Goal: Task Accomplishment & Management: Manage account settings

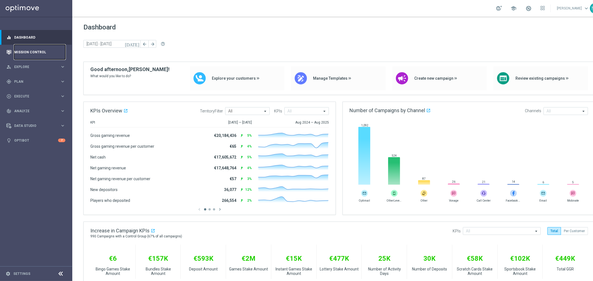
click at [29, 54] on link "Mission Control" at bounding box center [39, 52] width 51 height 15
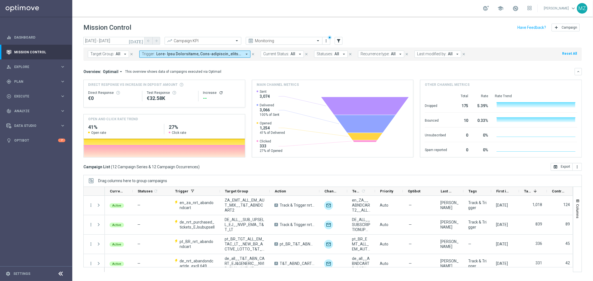
click at [195, 53] on span at bounding box center [199, 54] width 86 height 5
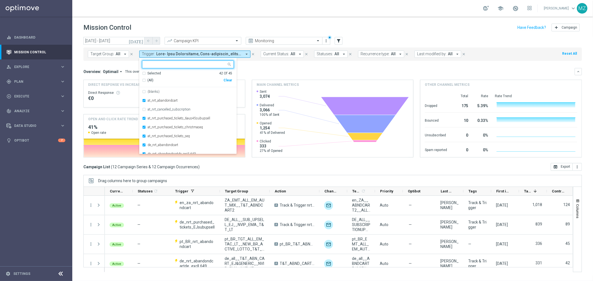
click at [0, 0] on div "Clear" at bounding box center [0, 0] width 0 height 0
click at [206, 20] on header "Mission Control add Campaign" at bounding box center [332, 27] width 521 height 20
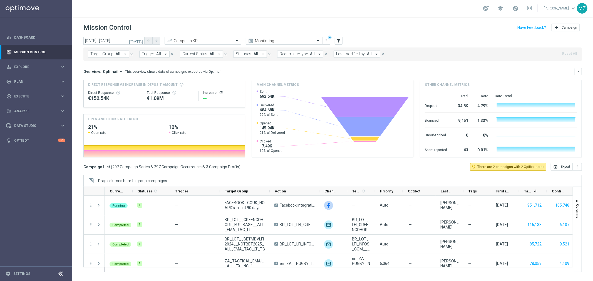
click at [220, 91] on icon "refresh" at bounding box center [221, 93] width 4 height 4
click at [24, 275] on link "Settings" at bounding box center [21, 273] width 17 height 3
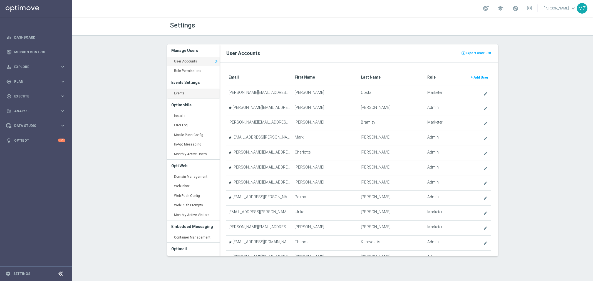
click at [181, 93] on link "Events keyboard_arrow_right" at bounding box center [193, 94] width 52 height 10
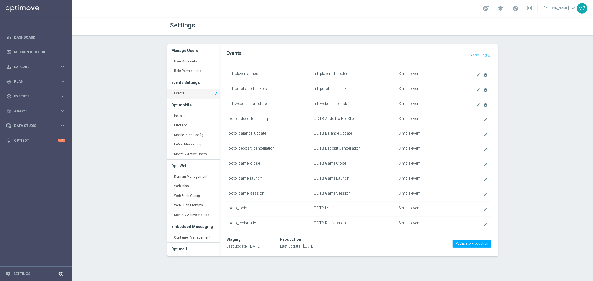
scroll to position [123, 0]
drag, startPoint x: 273, startPoint y: 87, endPoint x: 229, endPoint y: 90, distance: 43.7
click at [229, 90] on td "ootb_added_to_bet_slip" at bounding box center [268, 88] width 85 height 15
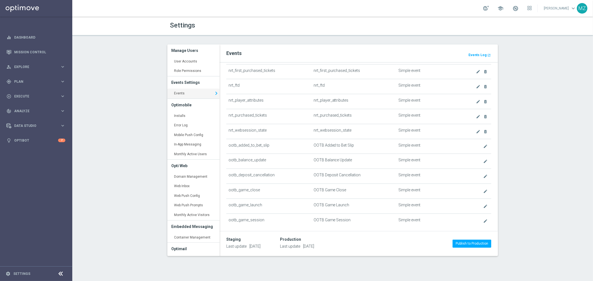
scroll to position [0, 0]
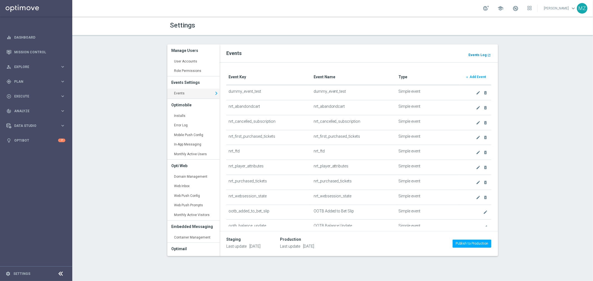
click at [483, 54] on b "Events Log" at bounding box center [477, 55] width 18 height 4
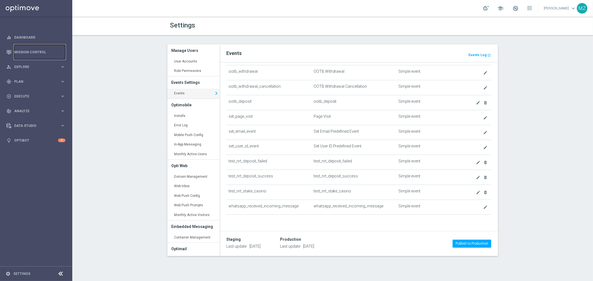
scroll to position [306, 0]
drag, startPoint x: 300, startPoint y: 207, endPoint x: 224, endPoint y: 207, distance: 75.9
click at [224, 207] on div "Event Key Event Name Type add Add Event dummy_event_test dummy_event_test Simpl…" at bounding box center [359, 145] width 279 height 164
drag, startPoint x: 227, startPoint y: 206, endPoint x: 294, endPoint y: 204, distance: 67.3
click at [294, 204] on td "whatsapp_received_incoming_message" at bounding box center [268, 207] width 85 height 15
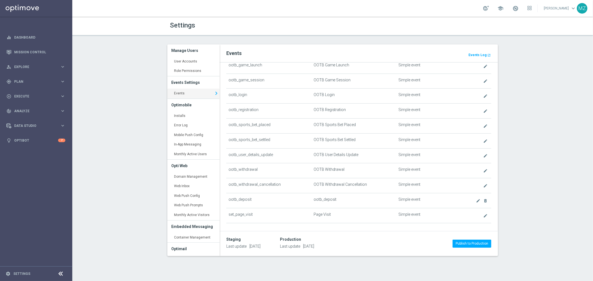
scroll to position [216, 0]
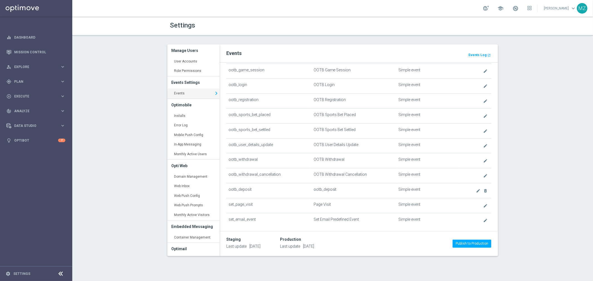
drag, startPoint x: 256, startPoint y: 207, endPoint x: 222, endPoint y: 206, distance: 34.5
click at [222, 206] on div "Event Key Event Name Type add Add Event dummy_event_test dummy_event_test Simpl…" at bounding box center [359, 145] width 279 height 164
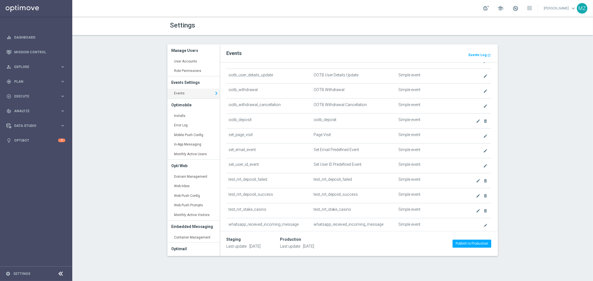
scroll to position [275, 0]
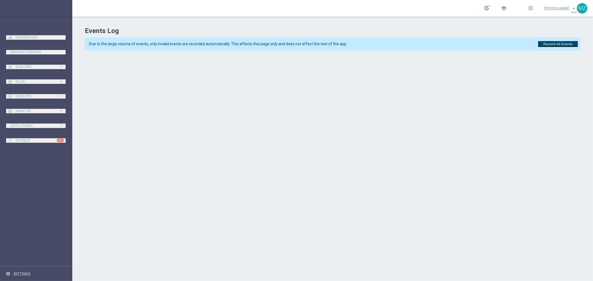
click at [570, 41] on button "Record All Events" at bounding box center [557, 44] width 39 height 6
click at [556, 47] on button "Record All Events" at bounding box center [557, 44] width 39 height 6
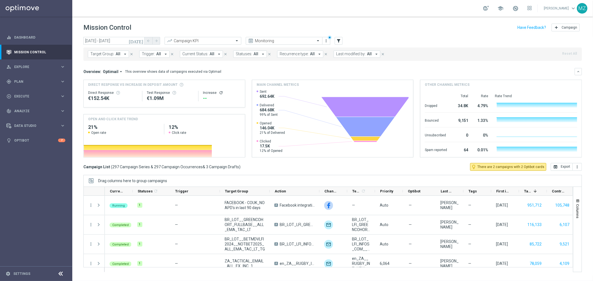
click at [152, 56] on button "Trigger: All arrow_drop_down" at bounding box center [154, 54] width 30 height 7
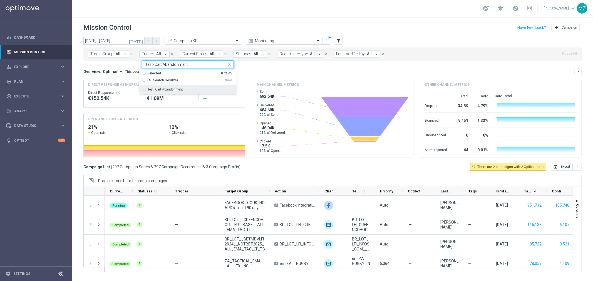
click at [163, 93] on div "Test- Cart Abandonment" at bounding box center [188, 89] width 92 height 9
type input "Test- Cart Abandonment"
click at [334, 28] on div "Mission Control add Campaign" at bounding box center [332, 27] width 498 height 11
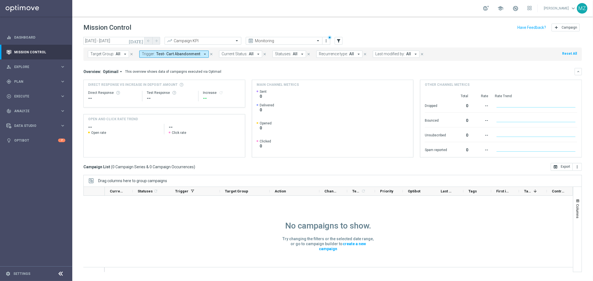
click at [142, 39] on icon "[DATE]" at bounding box center [136, 40] width 15 height 5
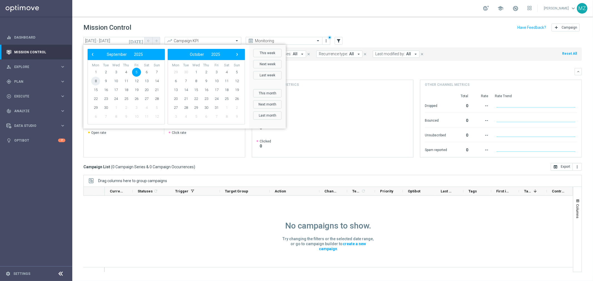
click at [95, 82] on span "8" at bounding box center [95, 81] width 9 height 9
click at [95, 81] on span "8" at bounding box center [95, 81] width 9 height 9
type input "08 Sep 2025 - 08 Sep 2025"
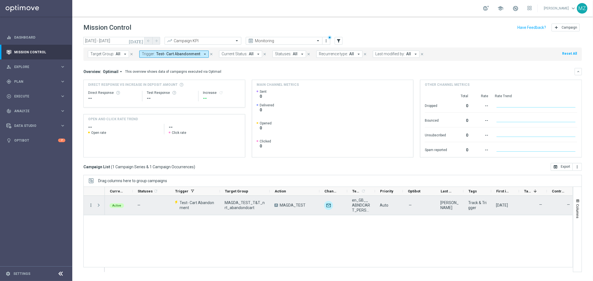
click at [91, 204] on icon "more_vert" at bounding box center [90, 205] width 5 height 5
click at [281, 232] on div "Active — Test- Cart Abandonment MAGDA_TEST_T&T_nrt_abandondcart A MAGDA_TEST un…" at bounding box center [339, 234] width 468 height 76
drag, startPoint x: 247, startPoint y: 207, endPoint x: 223, endPoint y: 201, distance: 25.2
click at [223, 201] on div "MAGDA_TEST_T&T_nrt_abandondcart" at bounding box center [245, 205] width 50 height 19
click at [91, 207] on icon "more_vert" at bounding box center [90, 205] width 5 height 5
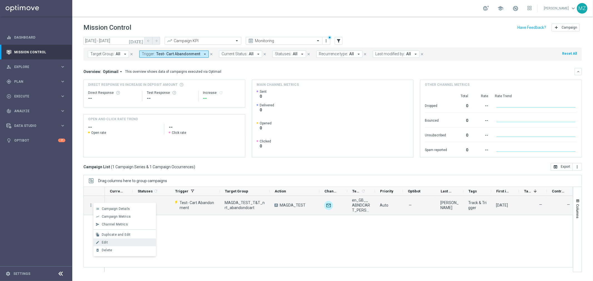
click at [116, 242] on div "Edit" at bounding box center [128, 243] width 52 height 4
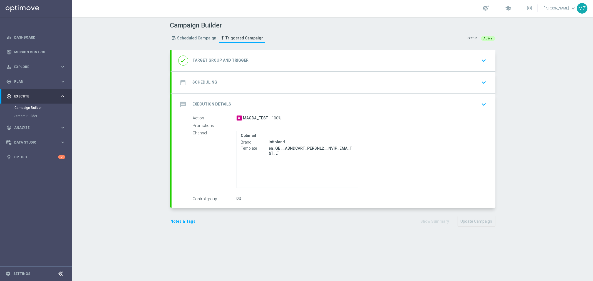
type input "MAGDA_TEST_T&T_nrt_abandondcart"
radio input "false"
radio input "true"
type input "Test- Cart Abandonment"
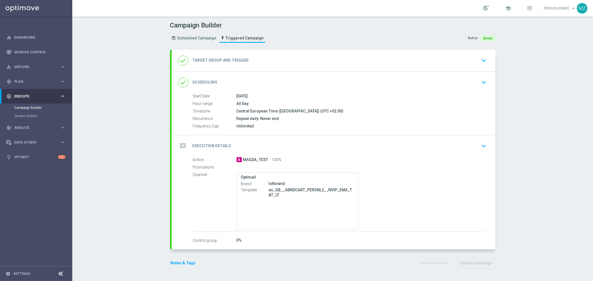
type input "Deposit Amount"
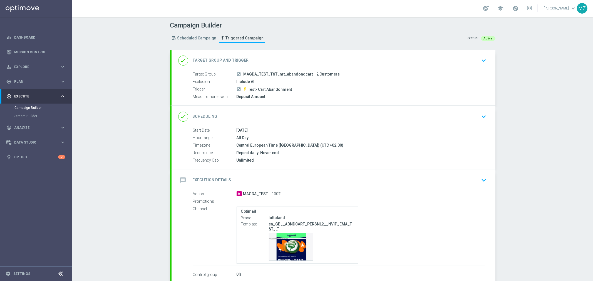
scroll to position [31, 0]
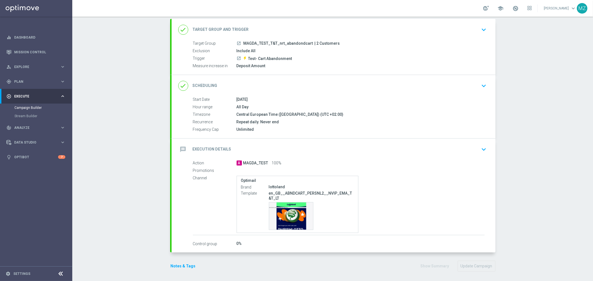
click at [480, 85] on icon "keyboard_arrow_down" at bounding box center [484, 86] width 8 height 8
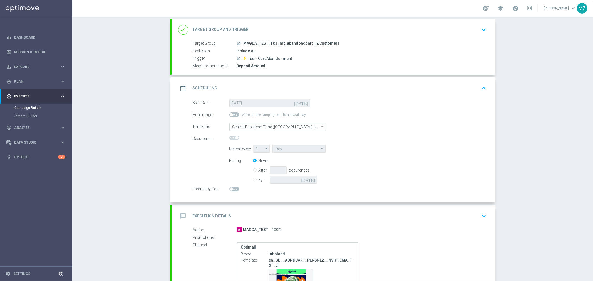
click at [253, 179] on input "By" at bounding box center [255, 179] width 4 height 4
radio input "true"
radio input "false"
click at [311, 179] on icon "today" at bounding box center [309, 179] width 16 height 6
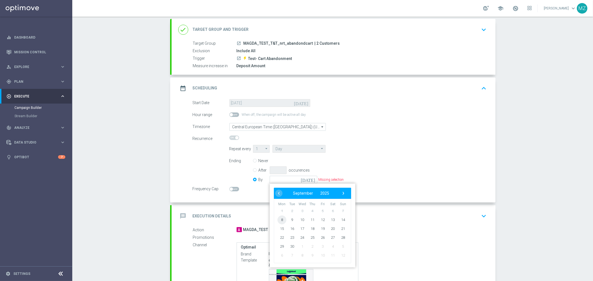
click at [280, 222] on span "8" at bounding box center [281, 220] width 9 height 9
type input "08 Sep 2025"
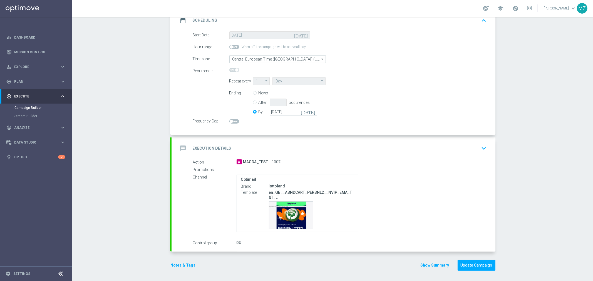
scroll to position [99, 0]
click at [485, 264] on button "Update Campaign" at bounding box center [477, 265] width 38 height 11
click at [30, 64] on div "person_search Explore" at bounding box center [33, 66] width 54 height 5
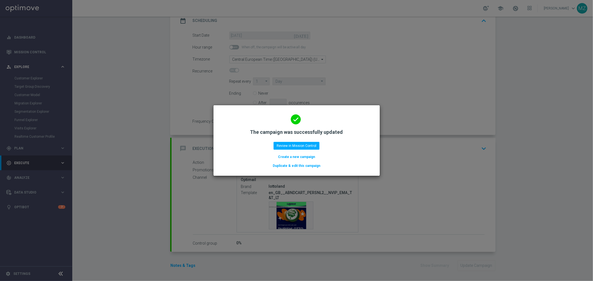
scroll to position [99, 0]
click at [304, 145] on button "Review in Mission Control" at bounding box center [297, 146] width 46 height 8
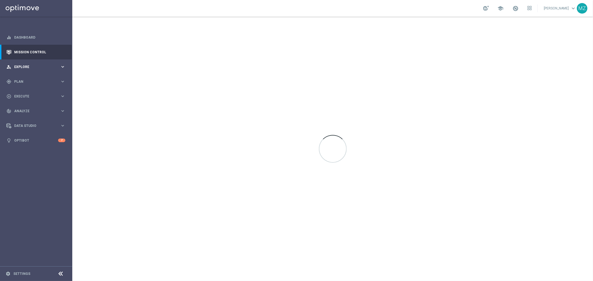
click at [29, 68] on span "Explore" at bounding box center [37, 66] width 46 height 3
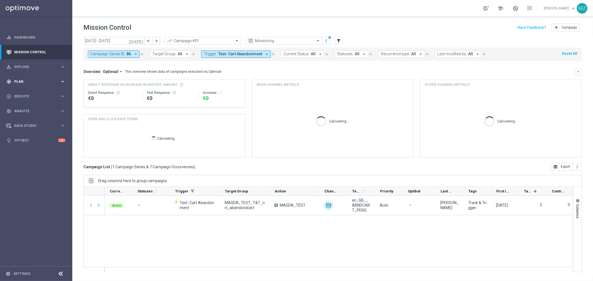
click at [42, 80] on span "Plan" at bounding box center [37, 81] width 46 height 3
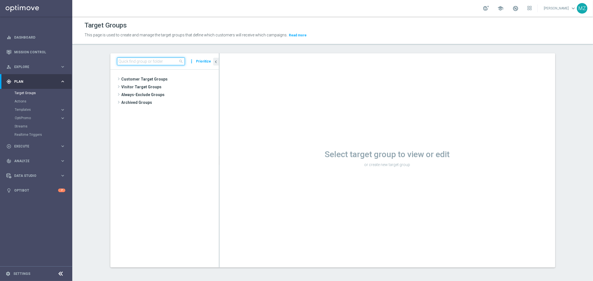
click at [155, 62] on input at bounding box center [151, 62] width 68 height 8
paste input "MAGDA_TEST_T&T_nrt_abandondcart"
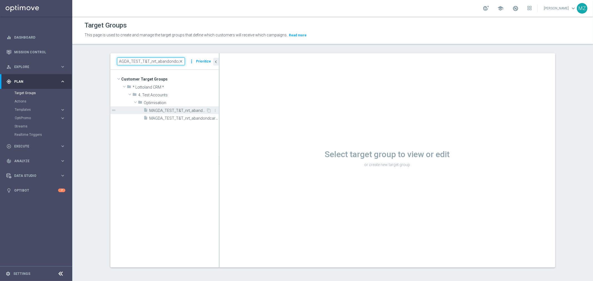
type input "MAGDA_TEST_T&T_nrt_abandondcart"
click at [184, 108] on div "insert_drive_file MAGDA_TEST_T&T_nrt_abandondcart" at bounding box center [175, 110] width 63 height 8
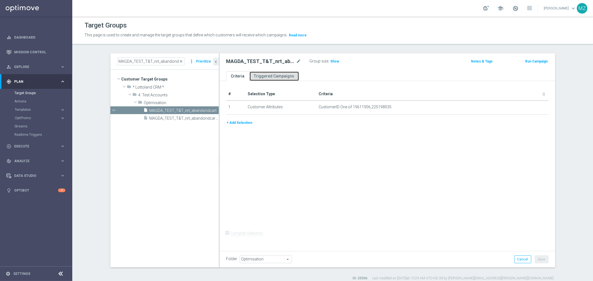
click at [278, 73] on link "Triggered Campaigns" at bounding box center [274, 76] width 50 height 10
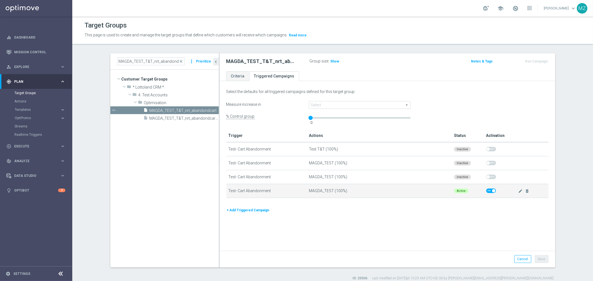
click at [489, 190] on span at bounding box center [491, 191] width 10 height 4
click at [489, 190] on input "checkbox" at bounding box center [491, 191] width 10 height 4
checkbox input "false"
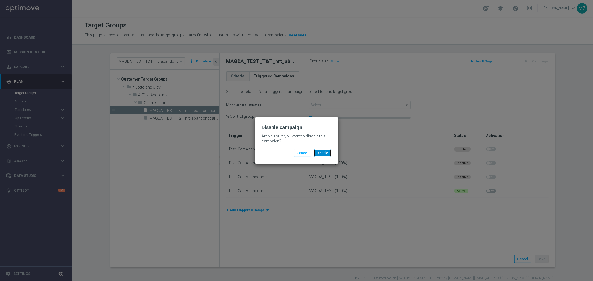
click at [323, 152] on button "Disable" at bounding box center [323, 153] width 18 height 8
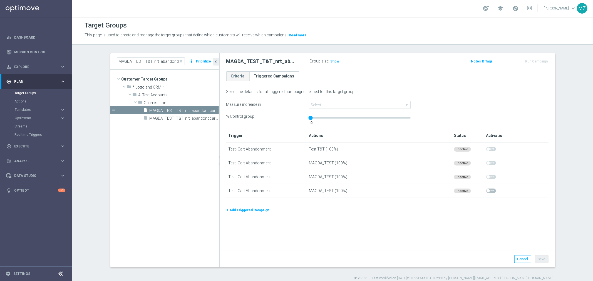
click at [480, 218] on div "Select the defaults for all triggered campaigns defined for this target group: …" at bounding box center [388, 167] width 336 height 168
